Goal: Task Accomplishment & Management: Use online tool/utility

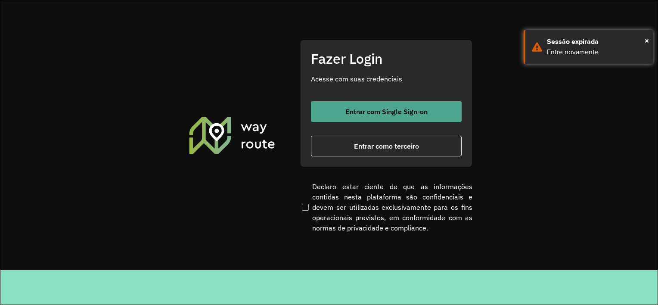
click at [389, 116] on button "Entrar com Single Sign-on" at bounding box center [386, 111] width 151 height 21
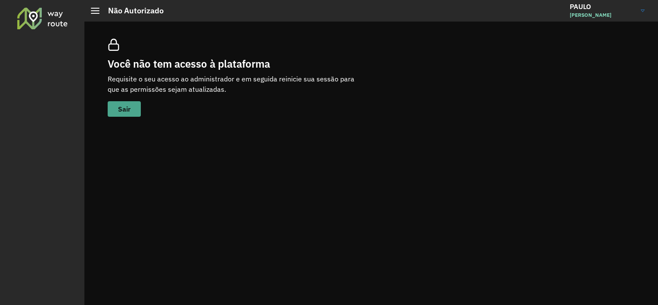
click at [121, 112] on span "Sair" at bounding box center [124, 109] width 12 height 7
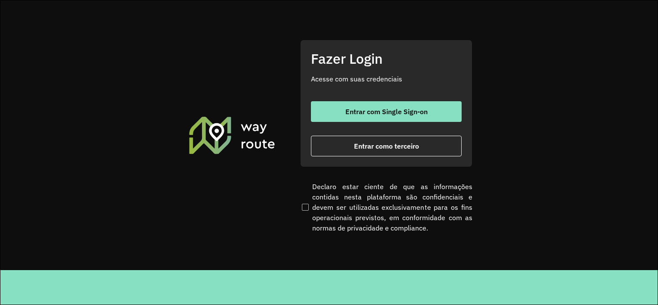
click at [360, 149] on span "Entrar como terceiro" at bounding box center [386, 146] width 65 height 7
